Goal: Download file/media

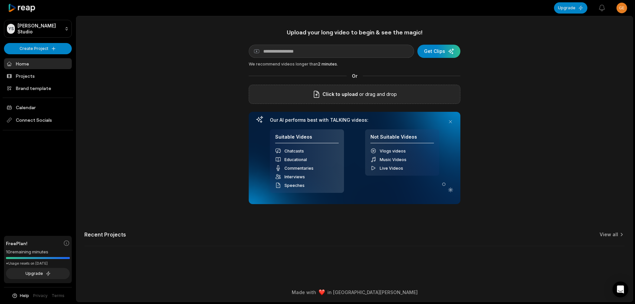
click at [420, 98] on div "Click to upload or drag and drop" at bounding box center [355, 94] width 212 height 19
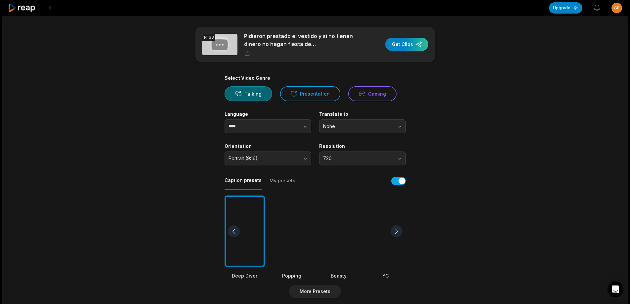
click at [326, 224] on div at bounding box center [338, 231] width 40 height 72
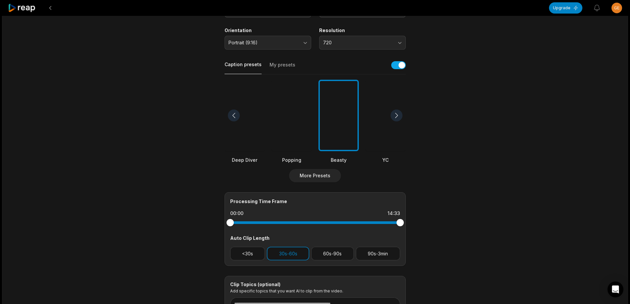
scroll to position [132, 0]
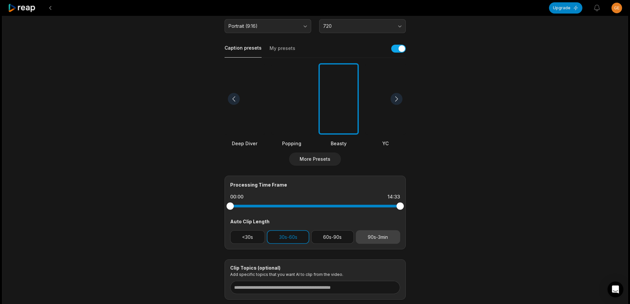
click at [386, 234] on button "90s-3min" at bounding box center [378, 237] width 44 height 14
click at [283, 237] on button "30s-60s" at bounding box center [288, 237] width 42 height 14
drag, startPoint x: 400, startPoint y: 209, endPoint x: 347, endPoint y: 202, distance: 53.6
click at [347, 202] on div at bounding box center [346, 205] width 7 height 7
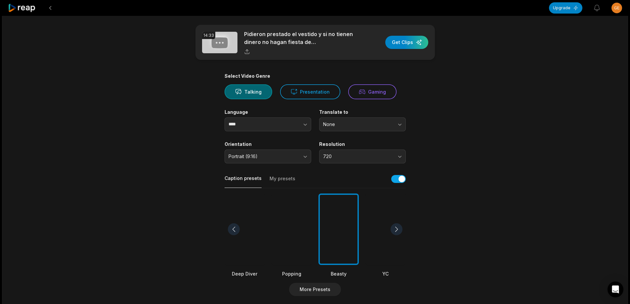
scroll to position [0, 0]
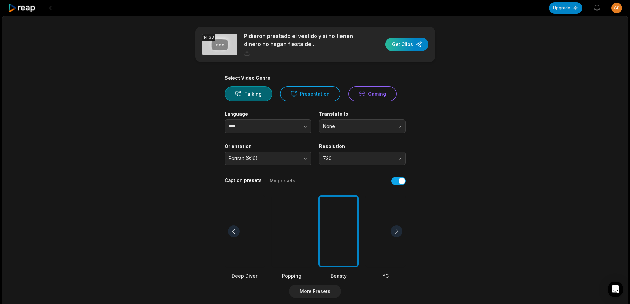
click at [404, 44] on div "button" at bounding box center [406, 44] width 43 height 13
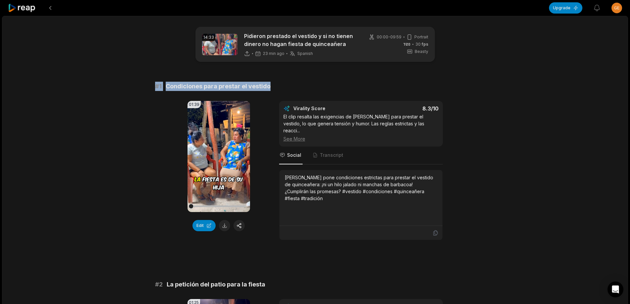
drag, startPoint x: 147, startPoint y: 85, endPoint x: 275, endPoint y: 89, distance: 127.7
copy div "# 1 Condiciones para prestar el vestido"
click at [221, 226] on button at bounding box center [224, 225] width 11 height 11
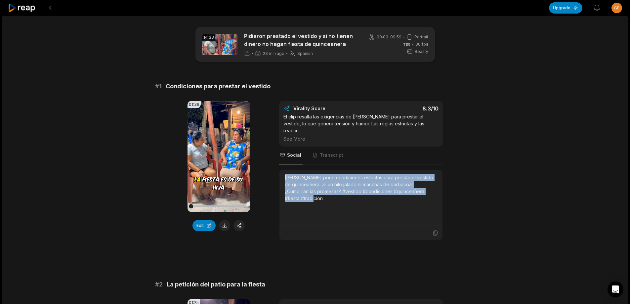
drag, startPoint x: 284, startPoint y: 170, endPoint x: 320, endPoint y: 187, distance: 39.7
click at [318, 193] on div "[PERSON_NAME] pone condiciones estrictas para prestar el vestido de quinceañera…" at bounding box center [360, 198] width 163 height 56
copy div "[PERSON_NAME] pone condiciones estrictas para prestar el vestido de quinceañera…"
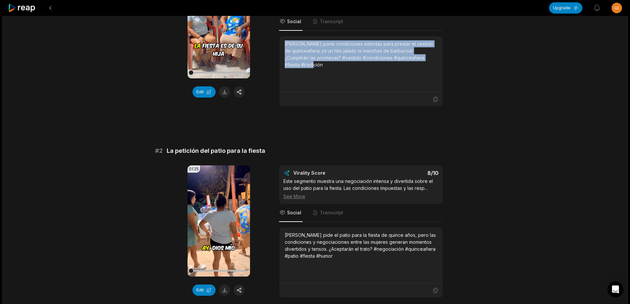
scroll to position [165, 0]
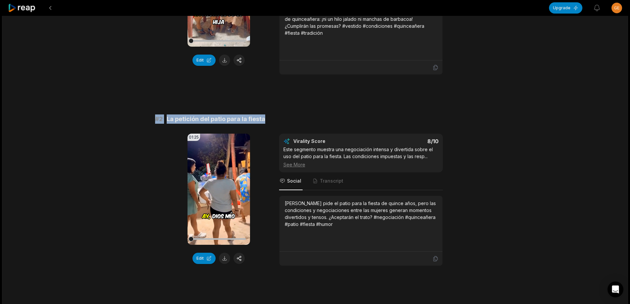
drag, startPoint x: 153, startPoint y: 110, endPoint x: 285, endPoint y: 108, distance: 132.3
copy div "# 2 La petición del patio para la fiesta"
click at [226, 253] on button at bounding box center [224, 258] width 11 height 11
click at [227, 254] on button at bounding box center [224, 258] width 11 height 11
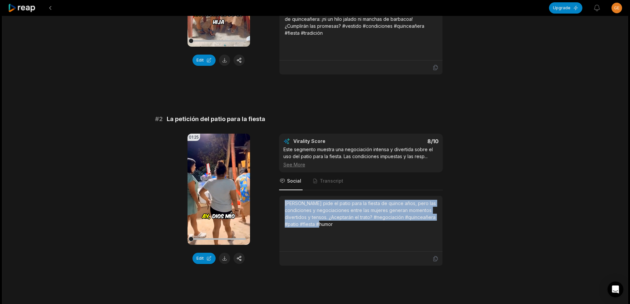
drag, startPoint x: 285, startPoint y: 196, endPoint x: 345, endPoint y: 214, distance: 62.8
click at [345, 214] on div "[PERSON_NAME] pide el patio para la fiesta de quince años, pero las condiciones…" at bounding box center [361, 214] width 152 height 28
copy div "[PERSON_NAME] pide el patio para la fiesta de quince años, pero las condiciones…"
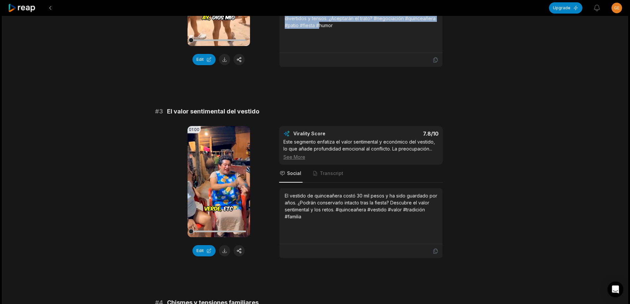
scroll to position [364, 0]
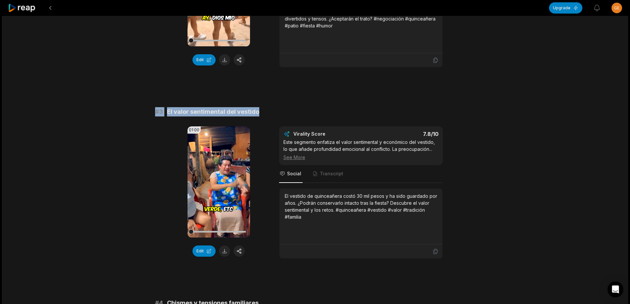
drag, startPoint x: 152, startPoint y: 107, endPoint x: 244, endPoint y: 106, distance: 91.6
copy div "# 3 El valor sentimental del vestido"
click at [223, 246] on button at bounding box center [224, 250] width 11 height 11
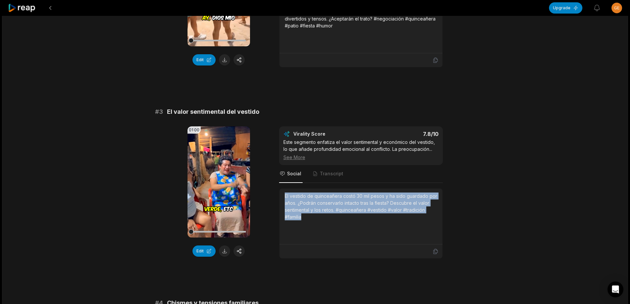
drag, startPoint x: 283, startPoint y: 187, endPoint x: 319, endPoint y: 213, distance: 43.7
click at [319, 213] on div "El vestido de quinceañera costó 30 mil pesos y ha sido guardado por años. ¿Podr…" at bounding box center [360, 216] width 163 height 56
copy div "El vestido de quinceañera costó 30 mil pesos y ha sido guardado por años. ¿Podr…"
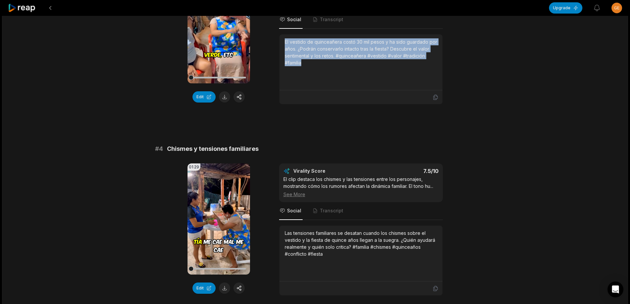
scroll to position [529, 0]
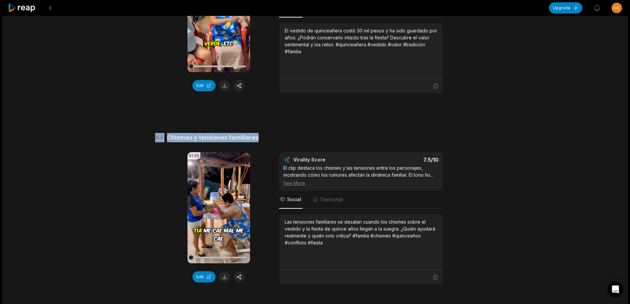
drag, startPoint x: 153, startPoint y: 129, endPoint x: 263, endPoint y: 130, distance: 109.5
click at [288, 129] on div "14:33 Pidieron prestado el vestido y si no tienen dinero no hagan fiesta de qui…" at bounding box center [315, 292] width 626 height 1610
copy div "# 4 Chismes y tensiones familiares"
click at [224, 271] on button at bounding box center [224, 276] width 11 height 11
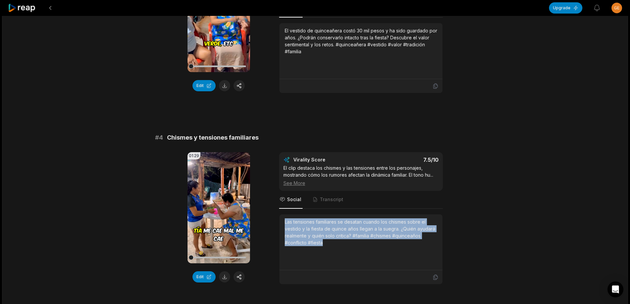
drag, startPoint x: 284, startPoint y: 215, endPoint x: 329, endPoint y: 234, distance: 48.9
click at [329, 238] on div "Las tensiones familiares se desatan cuando los chismes sobre el vestido y la fi…" at bounding box center [360, 242] width 163 height 56
copy div "Las tensiones familiares se desatan cuando los chismes sobre el vestido y la fi…"
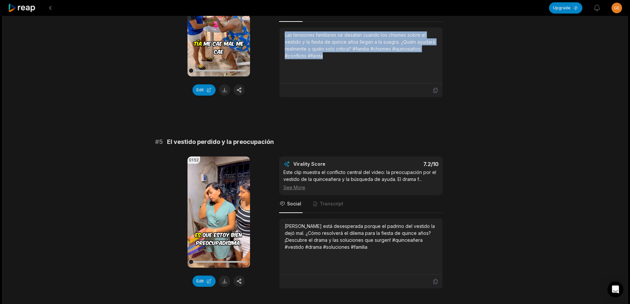
scroll to position [728, 0]
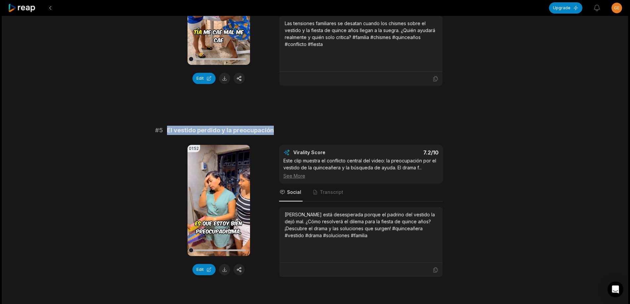
drag, startPoint x: 167, startPoint y: 124, endPoint x: 369, endPoint y: 124, distance: 202.4
click at [369, 126] on div "# 5 El vestido perdido y la preocupación" at bounding box center [315, 130] width 320 height 9
copy span "El vestido perdido y la preocupación"
click at [223, 264] on button at bounding box center [224, 269] width 11 height 11
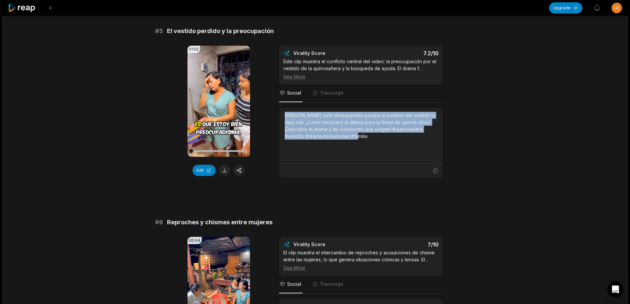
drag, startPoint x: 286, startPoint y: 108, endPoint x: 378, endPoint y: 131, distance: 94.8
click at [378, 131] on div "[PERSON_NAME] está desesperada porque el padrino del vestido la dejó mal. ¿Cómo…" at bounding box center [361, 126] width 152 height 28
copy div "[PERSON_NAME] está desesperada porque el padrino del vestido la dejó mal. ¿Cómo…"
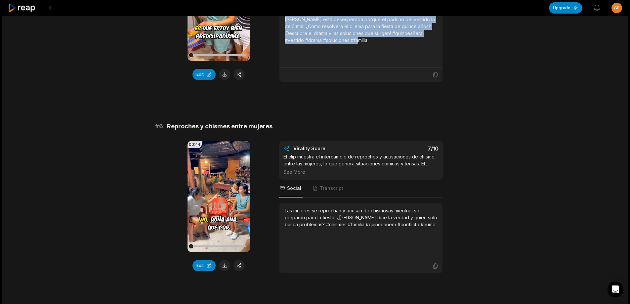
scroll to position [926, 0]
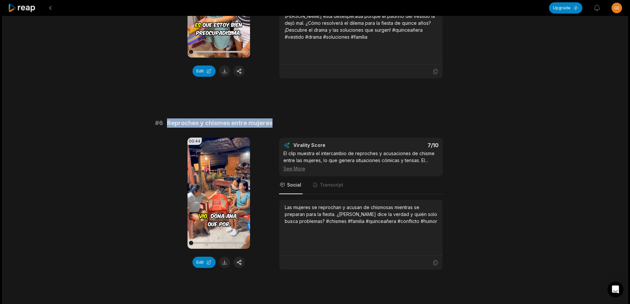
drag, startPoint x: 167, startPoint y: 116, endPoint x: 305, endPoint y: 116, distance: 137.2
click at [305, 118] on div "# 6 Reproches y chismes entre mujeres" at bounding box center [315, 122] width 320 height 9
copy span "Reproches y chismes entre mujeres"
click at [228, 257] on button at bounding box center [224, 262] width 11 height 11
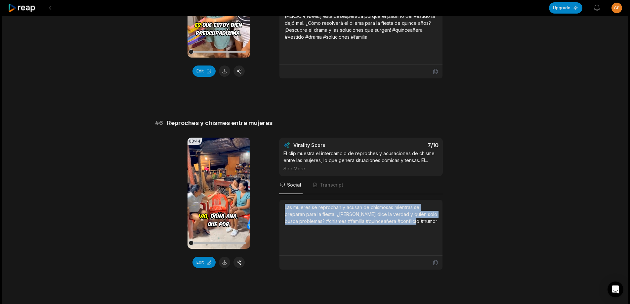
drag, startPoint x: 281, startPoint y: 198, endPoint x: 438, endPoint y: 215, distance: 157.3
click at [438, 215] on div "Las mujeres se reprochan y acusan de chismosas mientras se preparan para la fie…" at bounding box center [360, 228] width 163 height 56
copy div "Las mujeres se reprochan y acusan de chismosas mientras se preparan para la fie…"
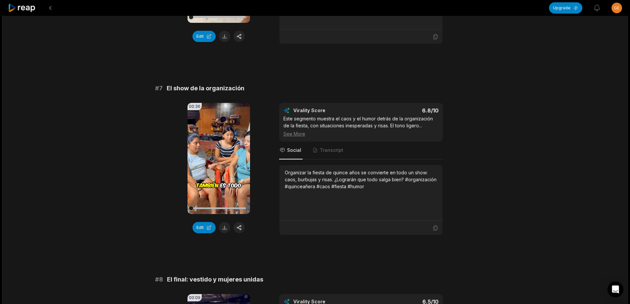
scroll to position [1086, 0]
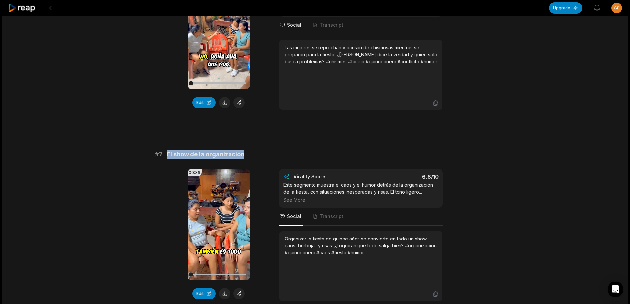
drag, startPoint x: 167, startPoint y: 148, endPoint x: 290, endPoint y: 148, distance: 123.0
click at [290, 150] on div "# 7 El show de la organización" at bounding box center [315, 154] width 320 height 9
copy span "El show de la organización"
click at [227, 288] on button at bounding box center [224, 293] width 11 height 11
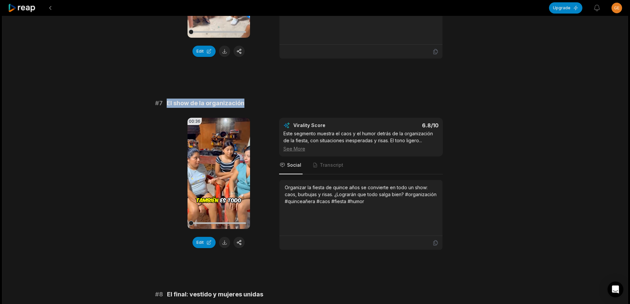
scroll to position [1152, 0]
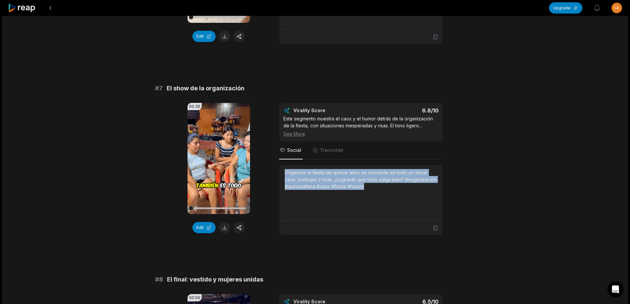
drag, startPoint x: 283, startPoint y: 165, endPoint x: 401, endPoint y: 179, distance: 118.8
click at [401, 179] on div "Organizar la fiesta de quince años se convierte en todo un show: caos, burbujas…" at bounding box center [360, 193] width 163 height 56
